Goal: Find specific page/section: Find specific page/section

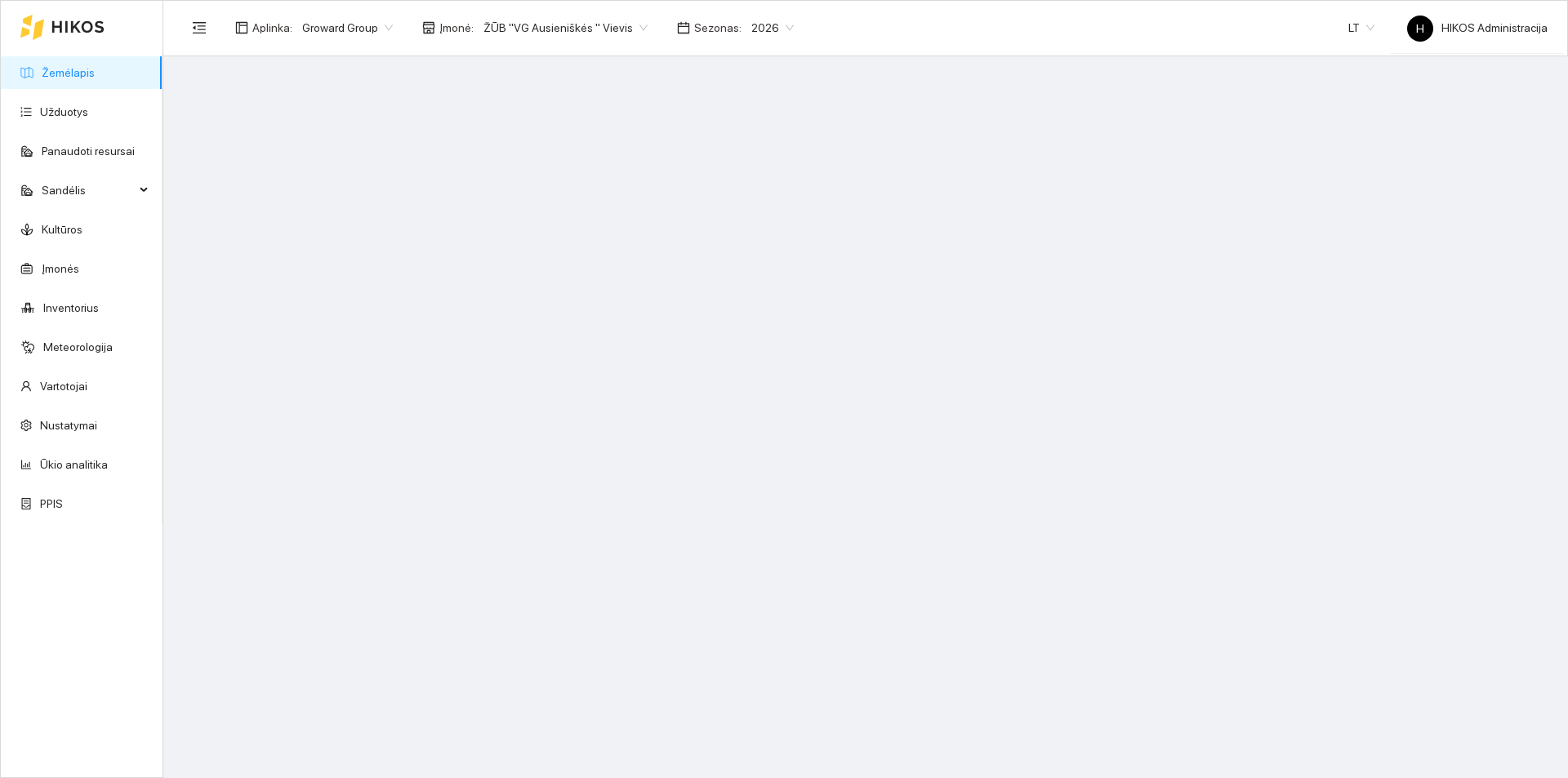
click at [353, 21] on span "Groward Group" at bounding box center [347, 27] width 91 height 25
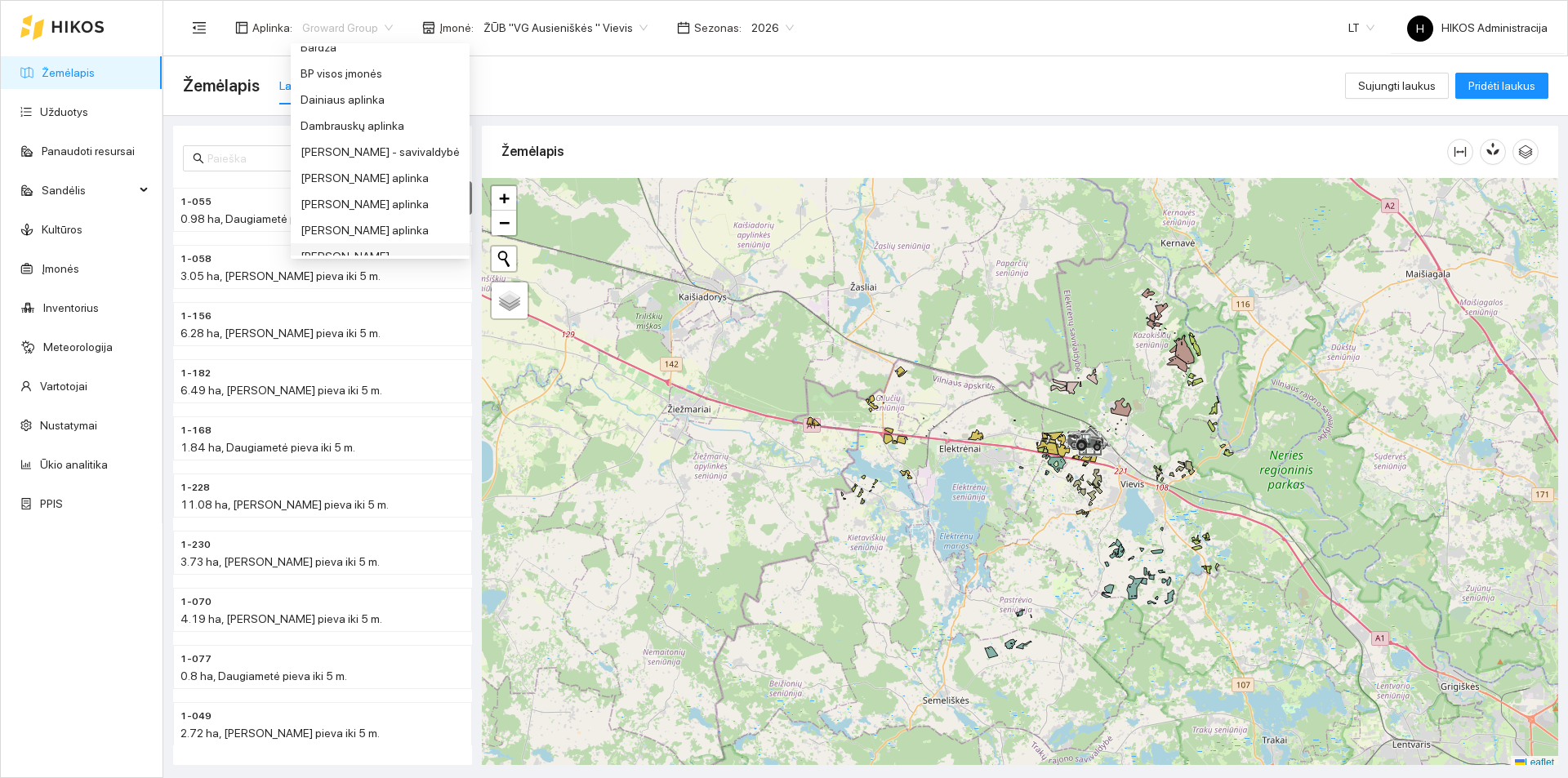
scroll to position [127, 0]
click at [368, 146] on div "Dambrauskų aplinka" at bounding box center [380, 141] width 159 height 18
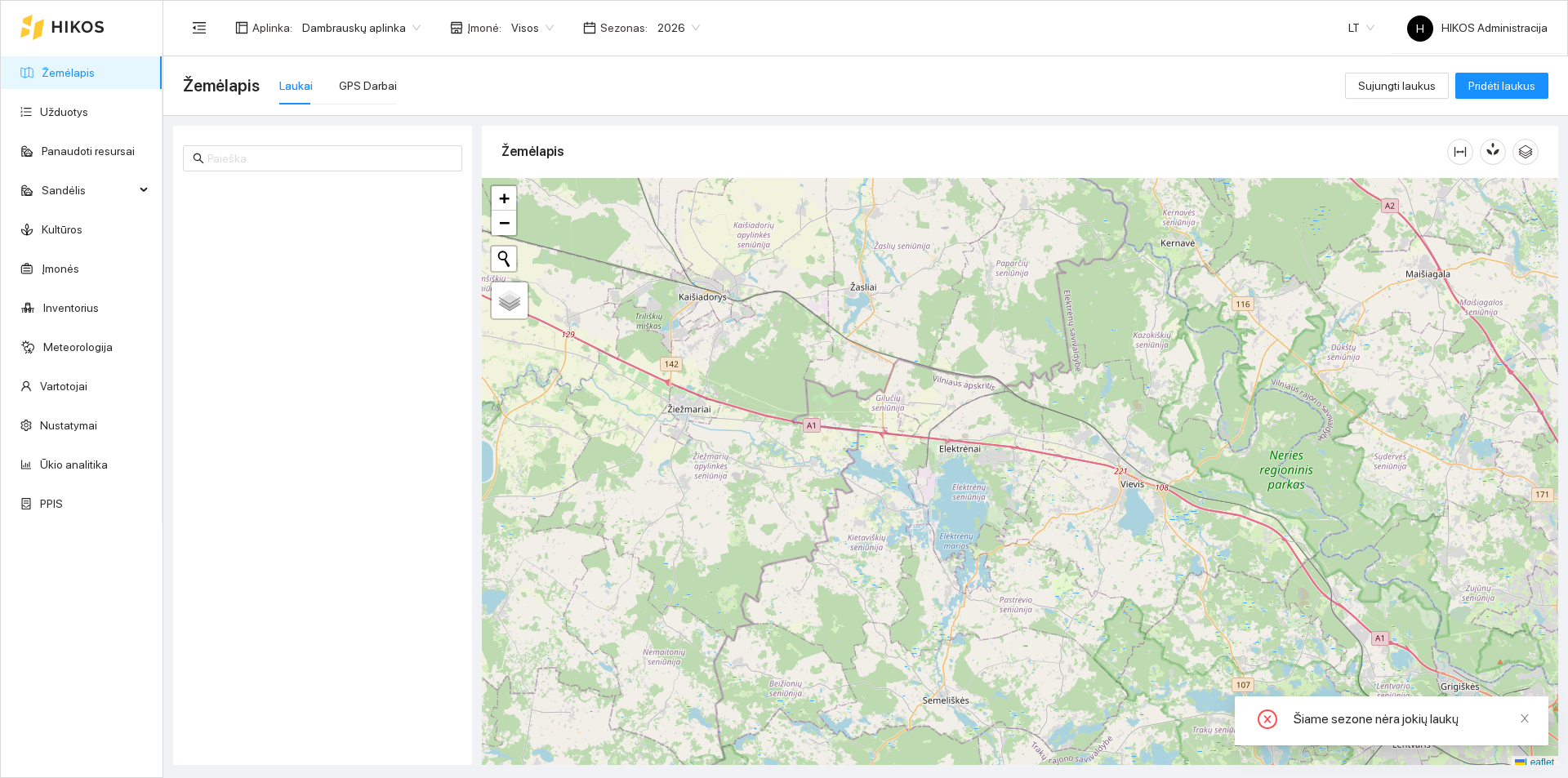
click at [95, 73] on link "Žemėlapis" at bounding box center [68, 72] width 53 height 13
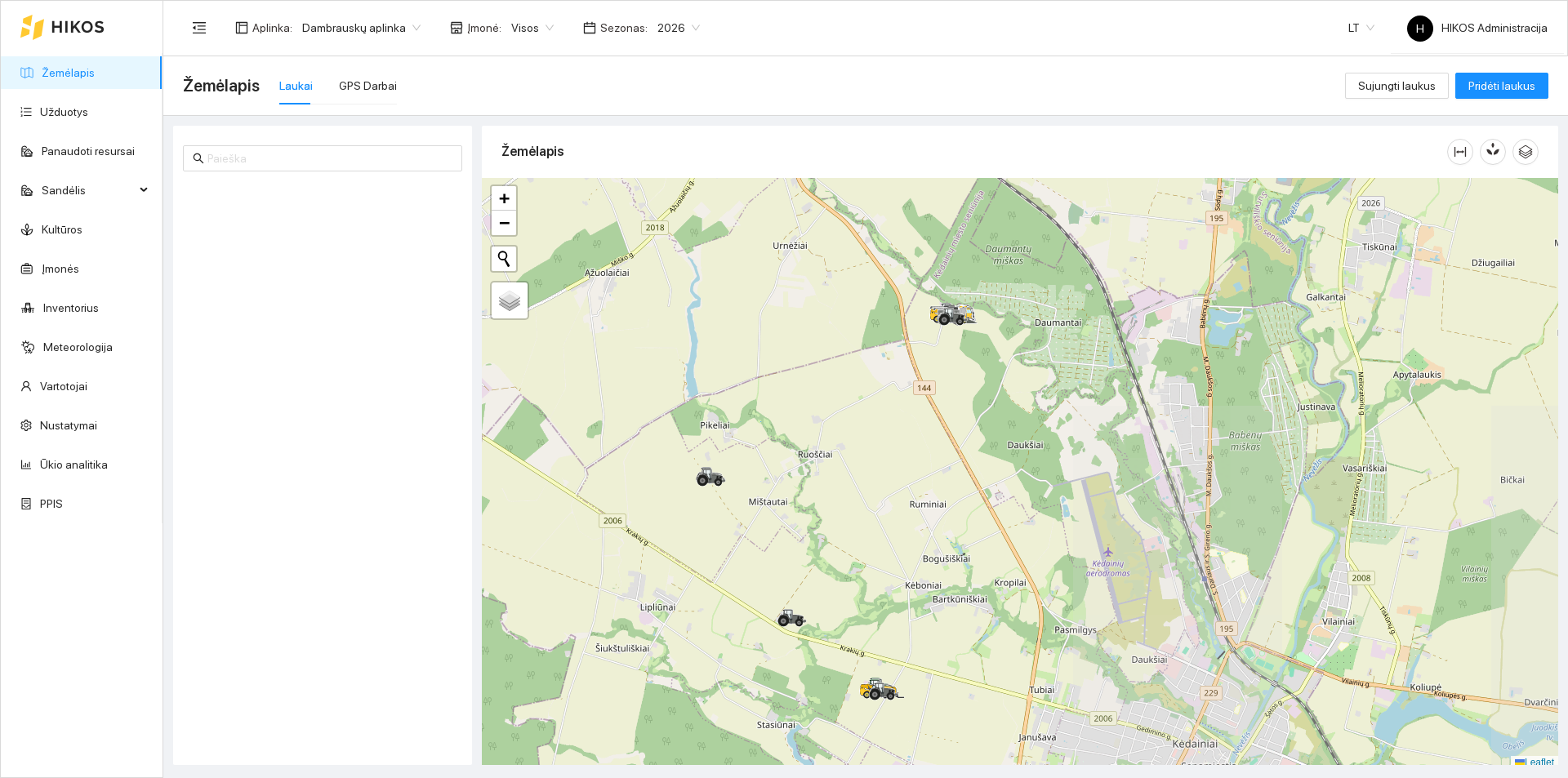
scroll to position [5, 0]
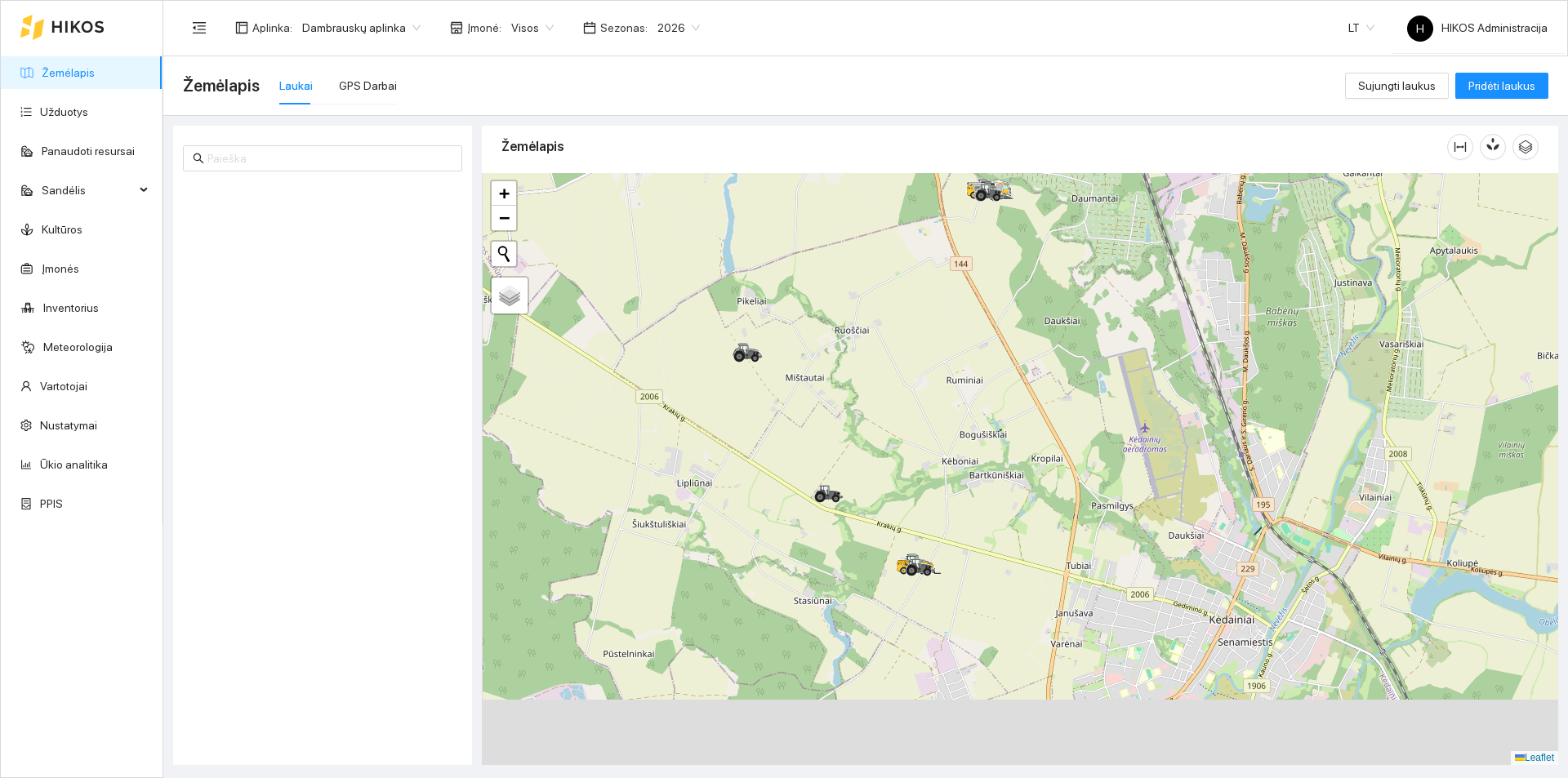
drag, startPoint x: 866, startPoint y: 482, endPoint x: 945, endPoint y: 273, distance: 223.4
click at [945, 273] on div at bounding box center [1019, 469] width 1076 height 592
